Goal: Task Accomplishment & Management: Manage account settings

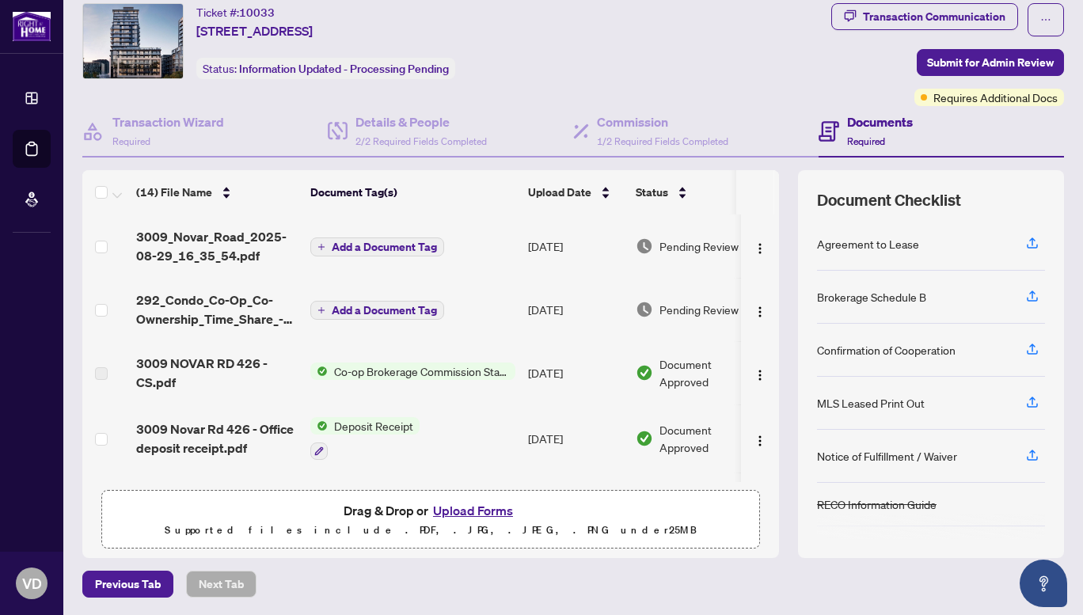
click at [389, 309] on span "Add a Document Tag" at bounding box center [384, 310] width 105 height 11
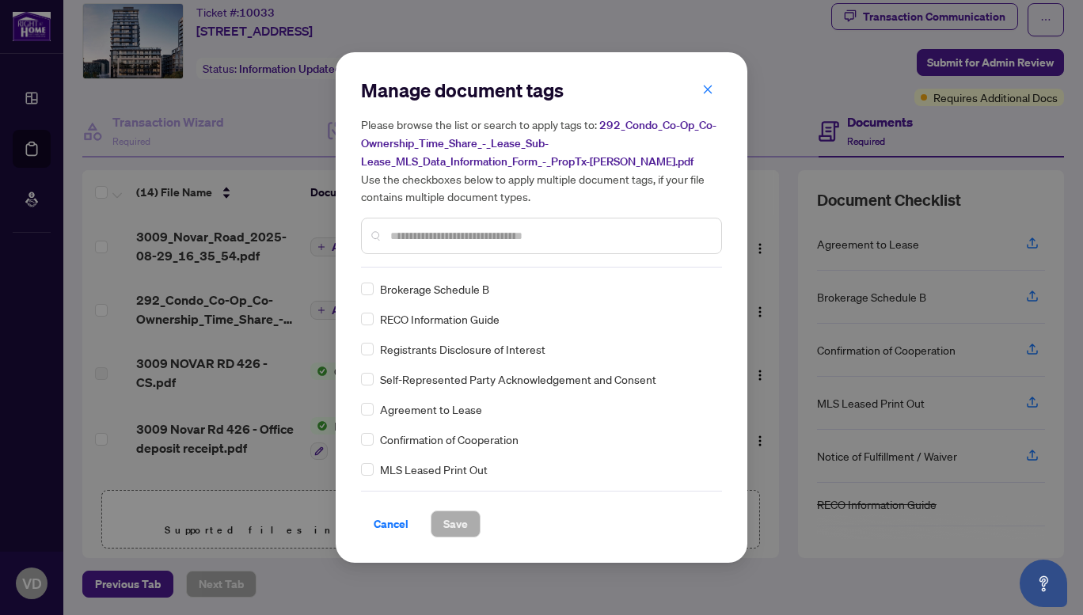
click at [409, 268] on div "Manage document tags Please browse the list or search to apply tags to: 292_Con…" at bounding box center [541, 308] width 361 height 460
click at [405, 231] on input "text" at bounding box center [549, 235] width 318 height 17
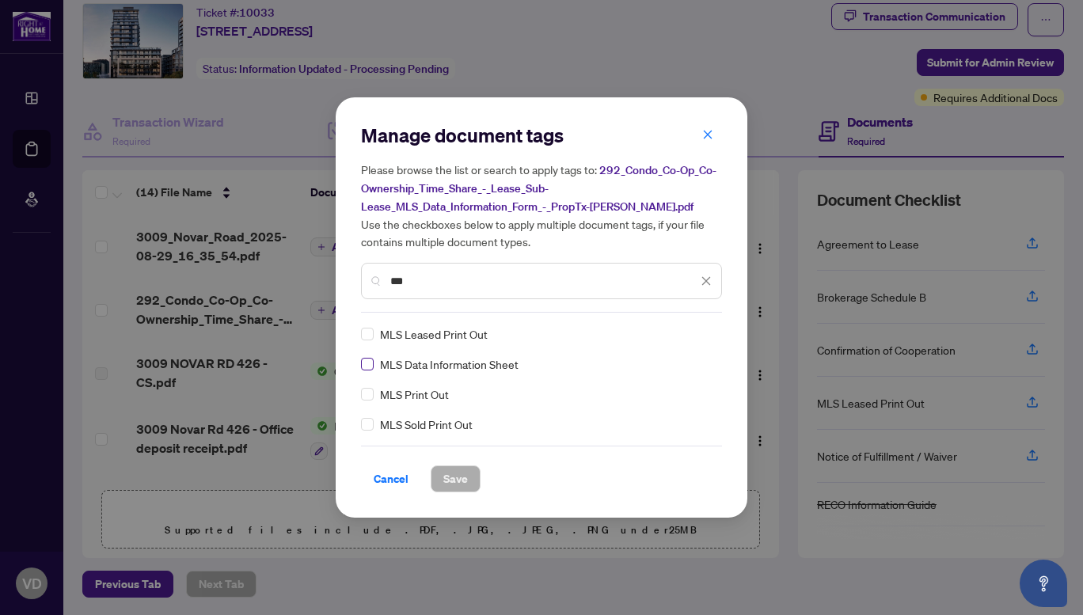
type input "***"
click at [458, 477] on span "Save" at bounding box center [455, 478] width 25 height 25
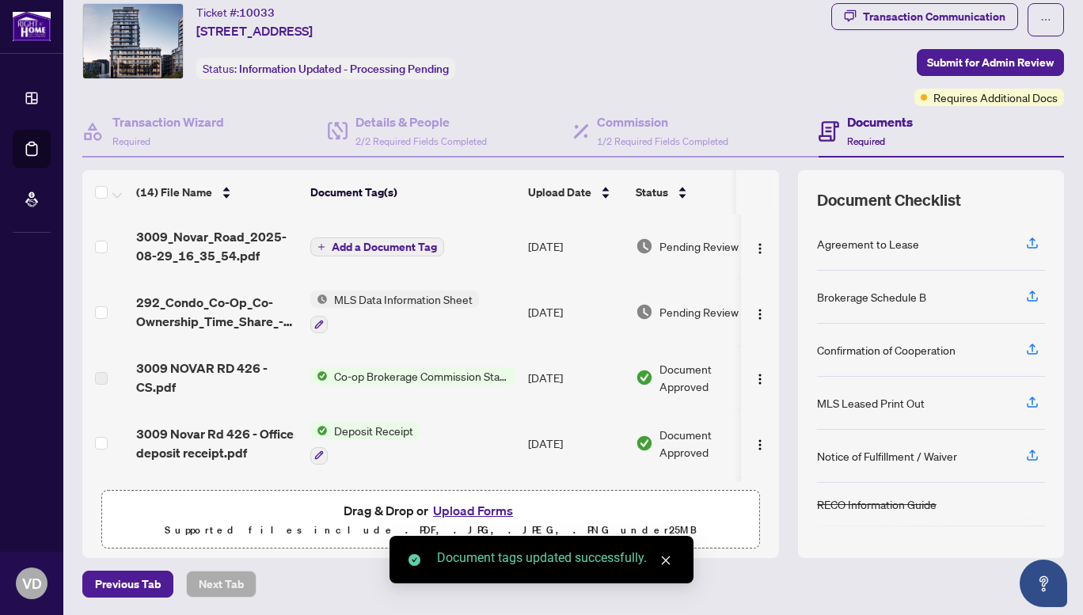
click at [376, 247] on span "Add a Document Tag" at bounding box center [384, 246] width 105 height 11
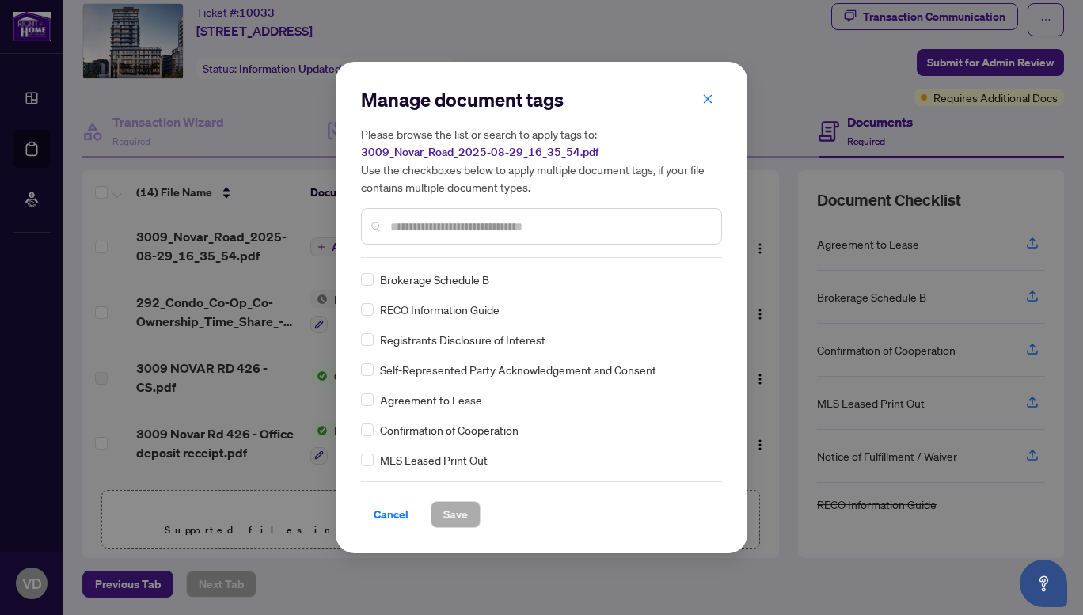
click at [421, 226] on input "text" at bounding box center [549, 226] width 318 height 17
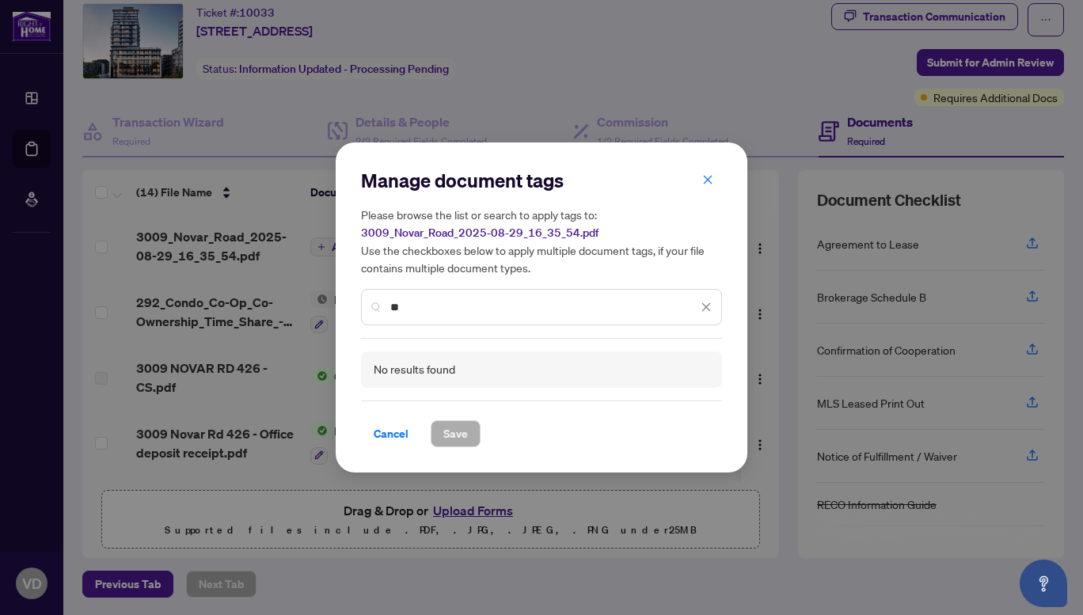
type input "*"
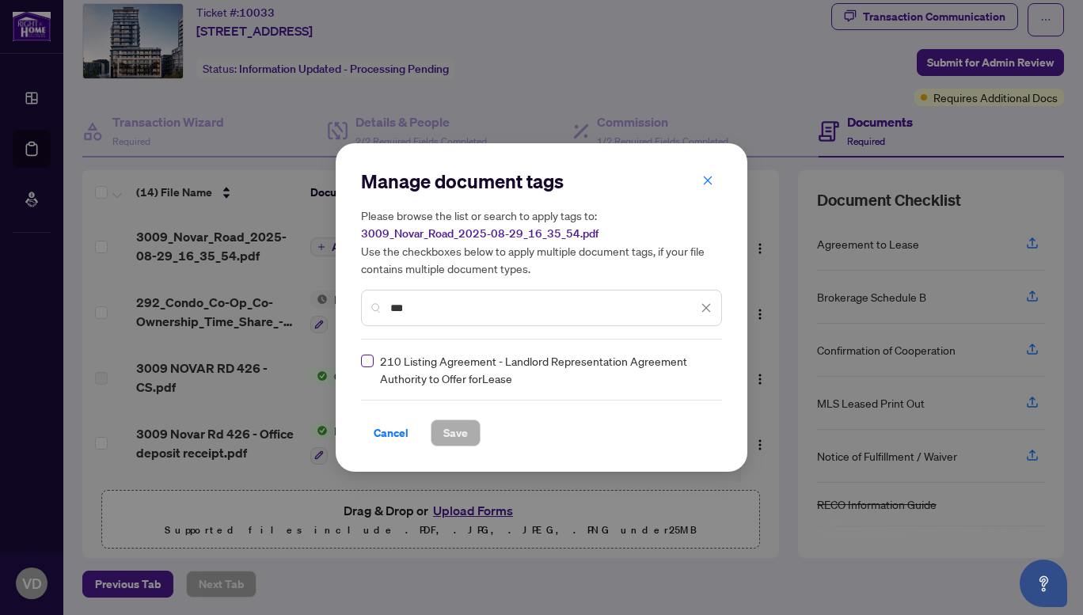
type input "***"
click at [371, 368] on label at bounding box center [367, 360] width 13 height 17
click at [468, 443] on button "Save" at bounding box center [456, 433] width 50 height 27
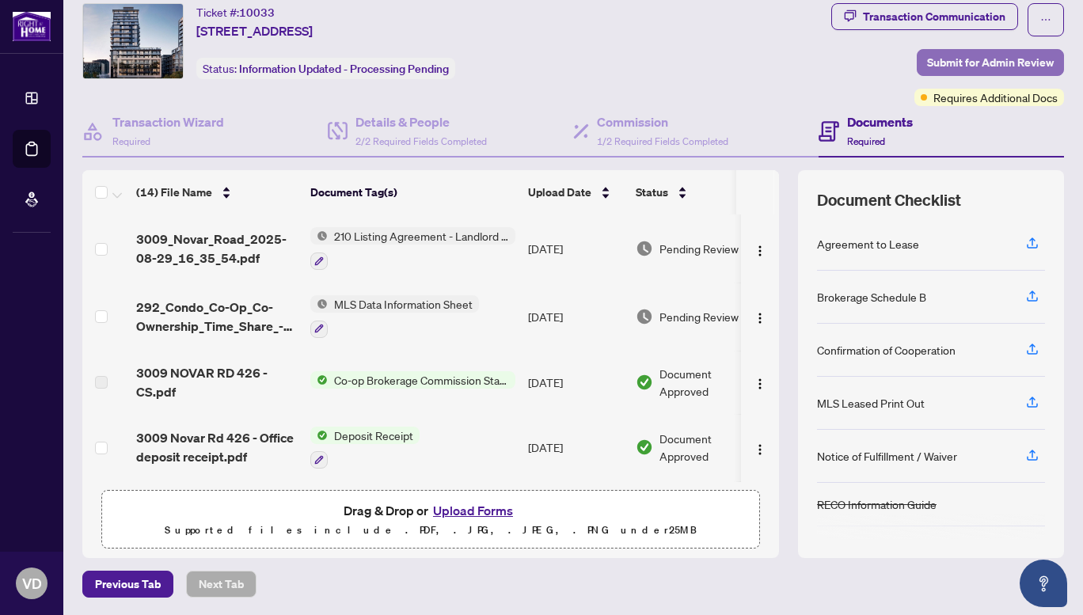
click at [985, 60] on span "Submit for Admin Review" at bounding box center [990, 62] width 127 height 25
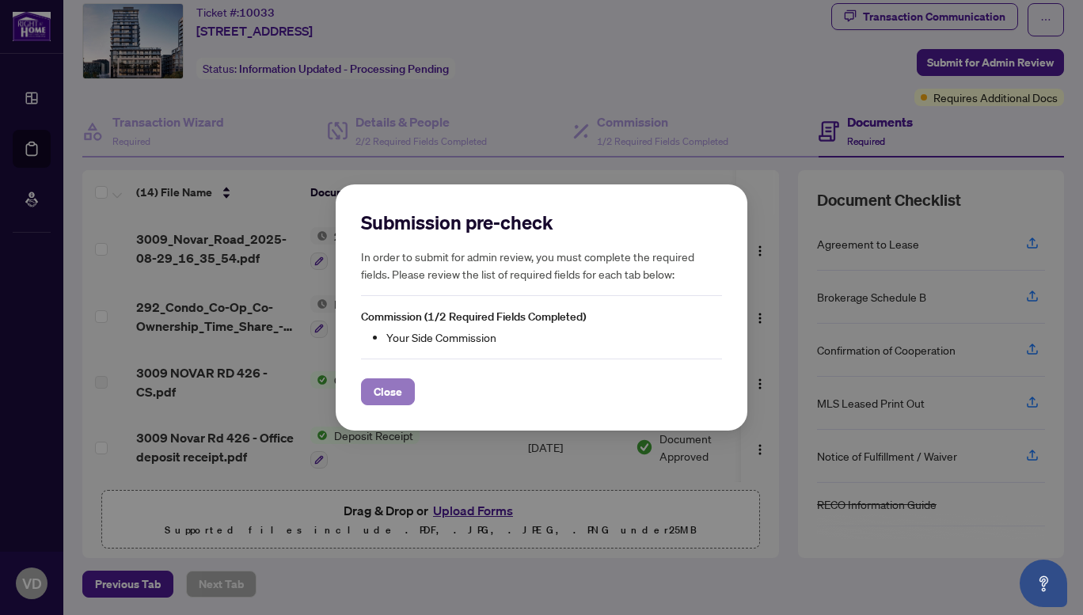
click at [375, 396] on span "Close" at bounding box center [388, 391] width 29 height 25
